Goal: Find specific page/section: Find specific page/section

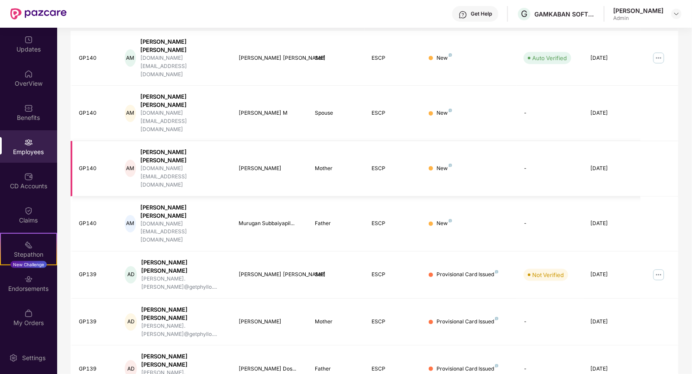
scroll to position [155, 0]
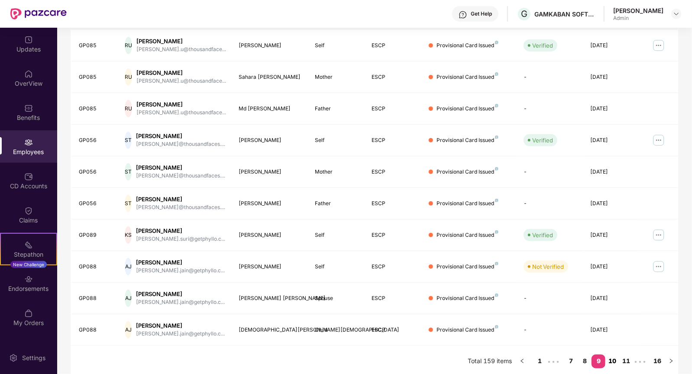
click at [612, 360] on link "10" at bounding box center [613, 361] width 14 height 13
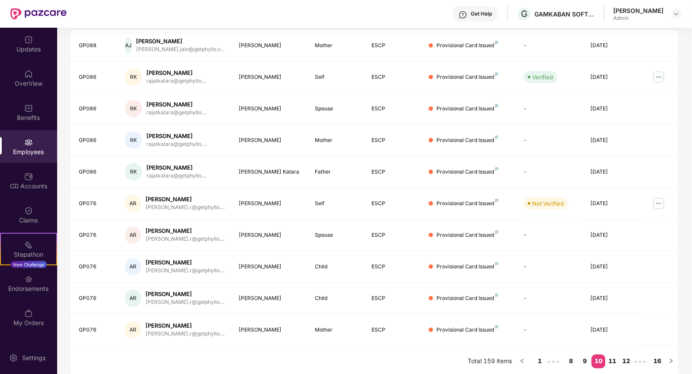
click at [612, 360] on link "11" at bounding box center [613, 361] width 14 height 13
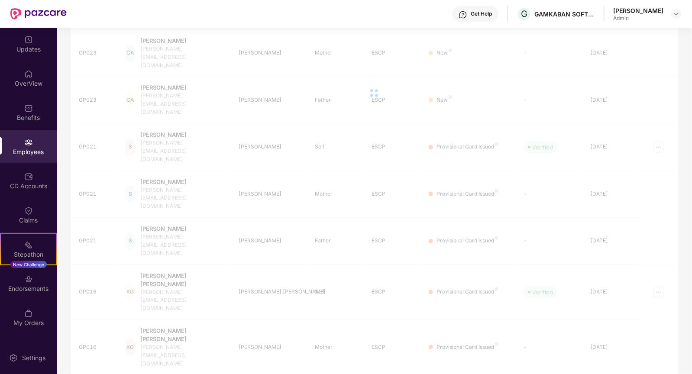
scroll to position [124, 0]
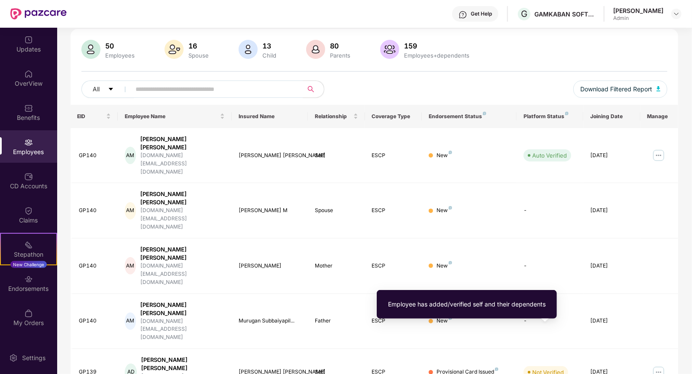
scroll to position [0, 0]
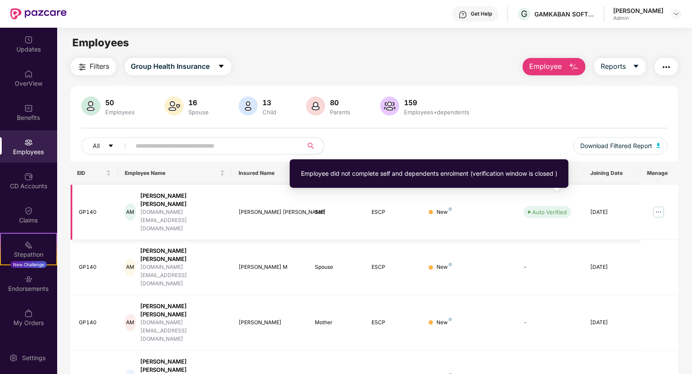
click at [531, 206] on span "Auto Verified" at bounding box center [548, 212] width 48 height 12
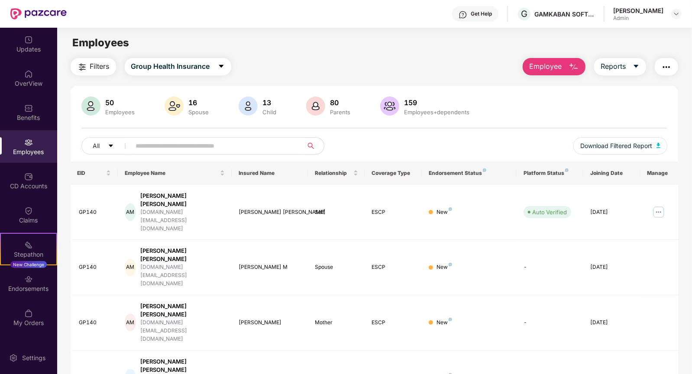
click at [436, 52] on main "Employees Filters Group Health Insurance Employee Reports 50 Employees 16 Spous…" at bounding box center [374, 215] width 635 height 374
click at [211, 73] on button "Group Health Insurance" at bounding box center [178, 66] width 107 height 17
click at [253, 68] on div "Filters Group Health Insurance Employee Reports" at bounding box center [375, 66] width 608 height 17
click at [633, 67] on icon "caret-down" at bounding box center [636, 66] width 7 height 7
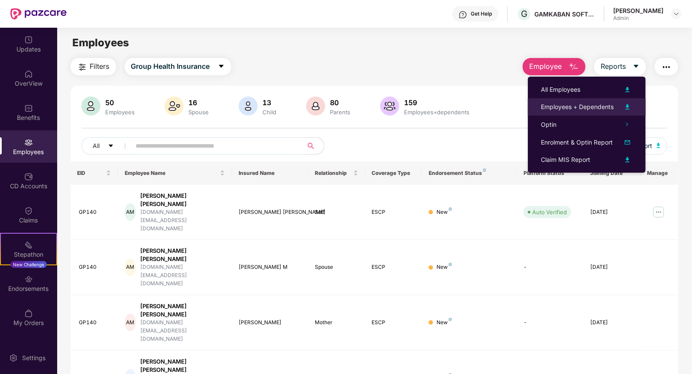
click at [590, 107] on div "Employees + Dependents" at bounding box center [577, 107] width 73 height 10
